Goal: Task Accomplishment & Management: Complete application form

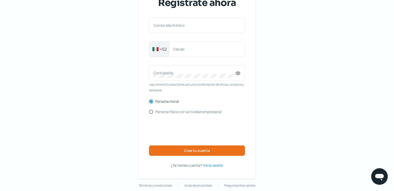
scroll to position [47, 0]
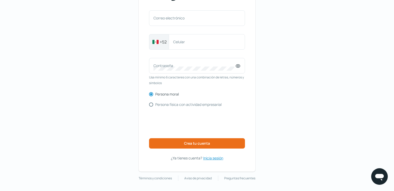
click at [215, 158] on span "Inicia sesión" at bounding box center [213, 158] width 20 height 6
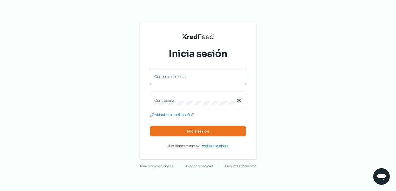
click at [176, 78] on label "Correo electrónico" at bounding box center [195, 76] width 82 height 5
click at [176, 78] on input "Correo electrónico" at bounding box center [197, 79] width 87 height 5
click at [175, 74] on label "Correo electrónico" at bounding box center [195, 76] width 82 height 5
click at [175, 77] on input "Correo electrónico" at bounding box center [197, 79] width 87 height 5
type input "[EMAIL_ADDRESS][DOMAIN_NAME]"
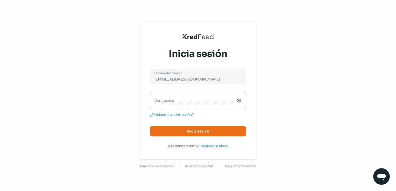
click at [174, 99] on label "Contraseña" at bounding box center [195, 100] width 82 height 5
drag, startPoint x: 206, startPoint y: 100, endPoint x: 57, endPoint y: 82, distance: 150.1
click at [57, 82] on div "KredFeed's Black Logo Inicia sesión [EMAIL_ADDRESS][DOMAIN_NAME] Correo electró…" at bounding box center [198, 95] width 396 height 191
click at [118, 97] on div "KredFeed's Black Logo Inicia sesión [EMAIL_ADDRESS][DOMAIN_NAME] Correo electró…" at bounding box center [198, 95] width 396 height 191
click at [240, 100] on icon at bounding box center [238, 100] width 5 height 5
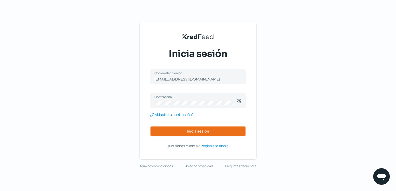
click at [192, 130] on span "Inicia sesión" at bounding box center [198, 132] width 22 height 4
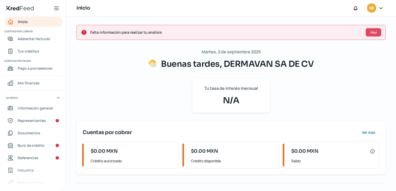
click at [328, 103] on div "[DATE] Buenas tardes, DERMAVAN SA DE CV Tu tasa de interés mensual N/A Cuentas …" at bounding box center [230, 146] width 309 height 197
click at [41, 144] on span "Buró de crédito" at bounding box center [31, 145] width 27 height 6
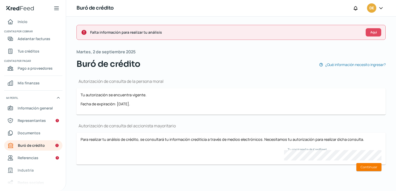
drag, startPoint x: 373, startPoint y: 167, endPoint x: 340, endPoint y: 182, distance: 35.3
click at [287, 191] on html "Inicio | KredFeed Inicio Cuentas por cobrar Adelantar facturas Tus créditos Cue…" at bounding box center [198, 95] width 396 height 191
click at [370, 167] on button "Continuar" at bounding box center [368, 167] width 25 height 8
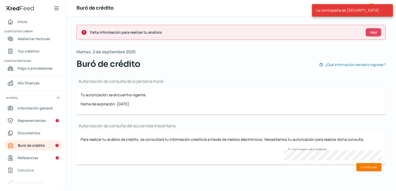
click at [125, 153] on div "Para realizar tu análisis de crédito, se consultará tu información crediticia a…" at bounding box center [231, 149] width 301 height 24
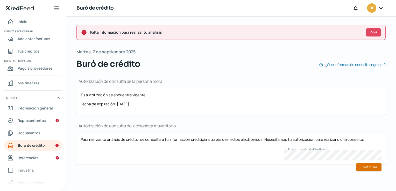
click at [366, 167] on button "Continuar" at bounding box center [368, 167] width 25 height 8
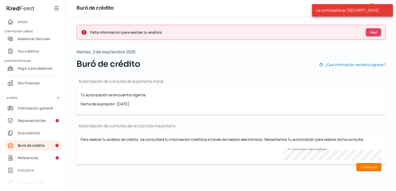
click at [149, 161] on form "Para realizar tu análisis de crédito, se consultará tu información crediticia a…" at bounding box center [230, 149] width 309 height 32
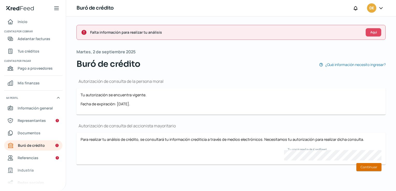
click at [376, 168] on button "Continuar" at bounding box center [368, 167] width 25 height 8
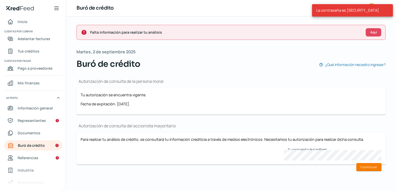
click at [243, 162] on form "Para realizar tu análisis de crédito, se consultará tu información crediticia a…" at bounding box center [230, 149] width 309 height 32
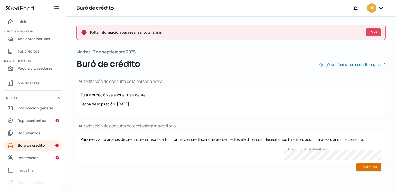
click at [371, 166] on button "Continuar" at bounding box center [368, 167] width 25 height 8
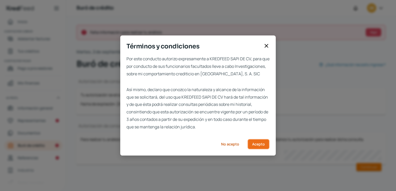
click at [256, 146] on span "Acepto" at bounding box center [258, 144] width 13 height 4
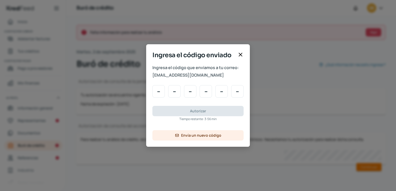
type input "9"
type input "0"
type input "2"
type input "7"
type input "4"
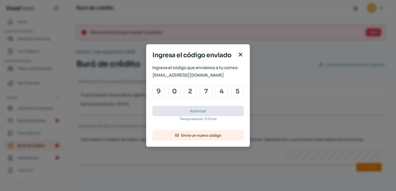
type input "5"
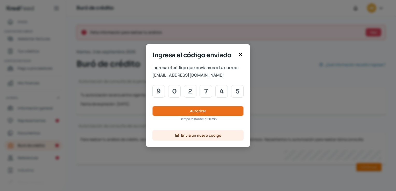
click at [219, 109] on button "Autorizar" at bounding box center [197, 111] width 91 height 10
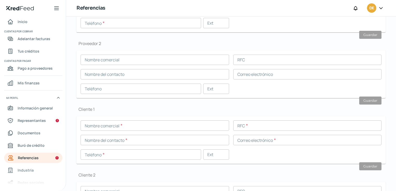
click at [54, 7] on icon at bounding box center [56, 8] width 6 height 6
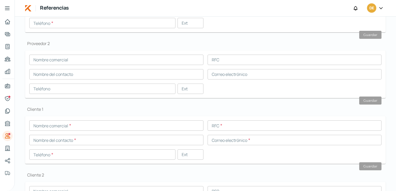
click at [6, 7] on icon at bounding box center [7, 8] width 4 height 3
